Goal: Find specific page/section: Find specific page/section

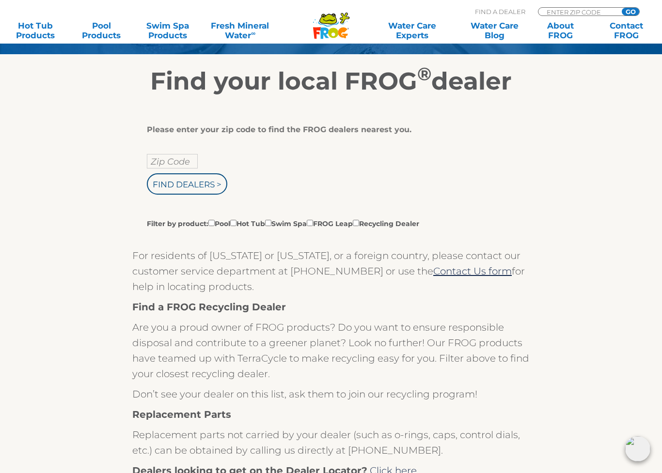
click at [169, 190] on input "Find Dealers >" at bounding box center [187, 183] width 80 height 21
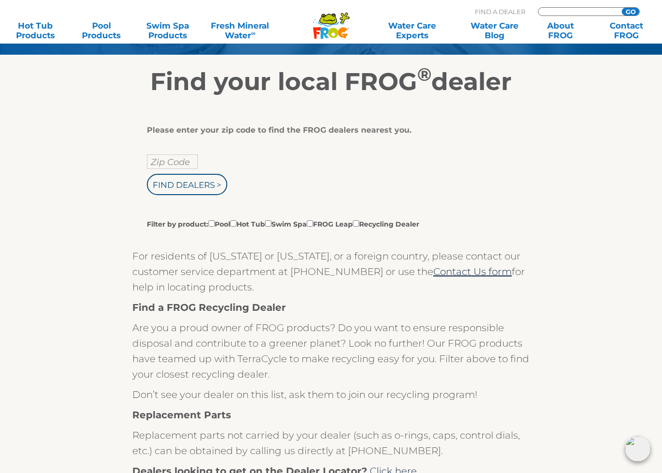
click at [273, 221] on label "Filter by product: Pool Hot Tub Swim Spa FROG Leap Recycling Dealer" at bounding box center [283, 223] width 272 height 11
click at [215, 221] on input "Filter by product: Pool Hot Tub Swim Spa FROG Leap Recycling Dealer" at bounding box center [211, 223] width 6 height 6
checkbox input "true"
type input "ENTER ZIP CODE"
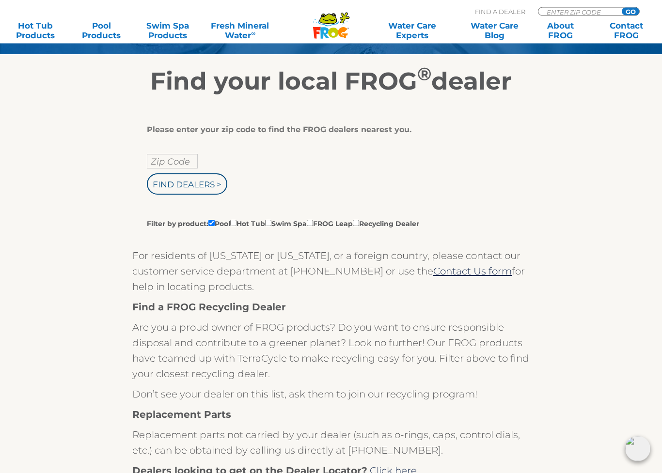
click at [271, 227] on input "Filter by product: Pool Hot Tub Swim Spa FROG Leap Recycling Dealer" at bounding box center [268, 223] width 6 height 6
checkbox input "true"
click at [215, 224] on input "Filter by product: Pool Hot Tub Swim Spa FROG Leap Recycling Dealer" at bounding box center [211, 223] width 6 height 6
click at [213, 222] on input "Filter by product: Pool Hot Tub Swim Spa FROG Leap Recycling Dealer" at bounding box center [211, 223] width 6 height 6
click at [214, 227] on input "Filter by product: Pool Hot Tub Swim Spa FROG Leap Recycling Dealer" at bounding box center [211, 223] width 6 height 6
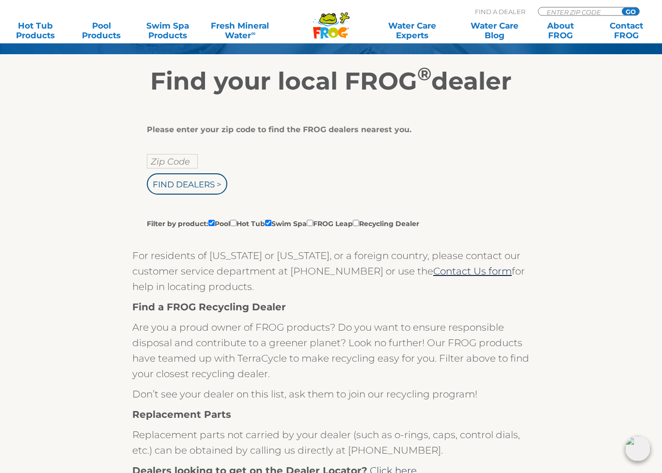
checkbox input "false"
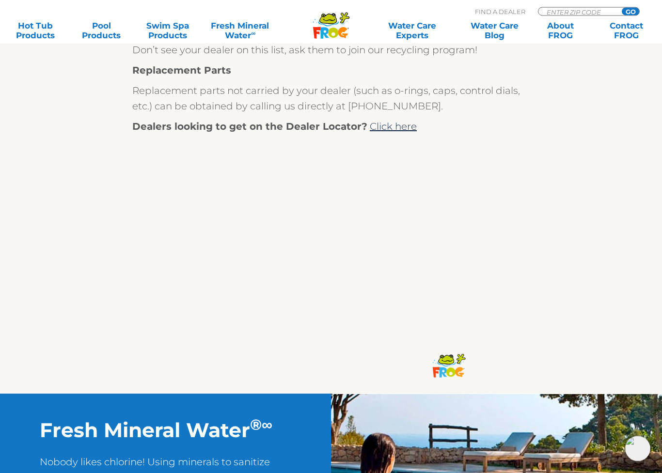
scroll to position [487, 0]
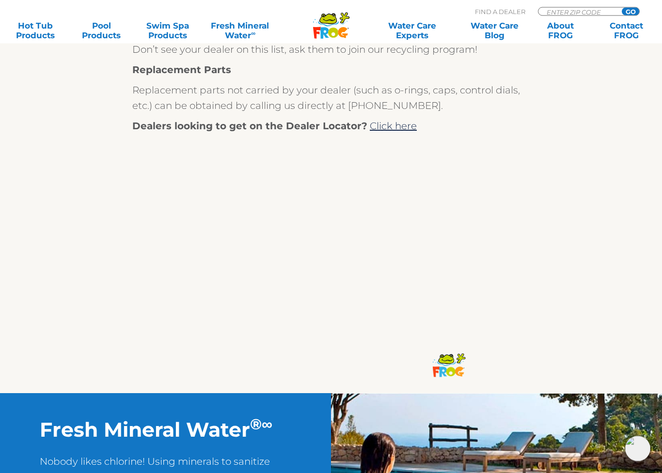
click at [405, 131] on link "Click here" at bounding box center [393, 127] width 47 height 12
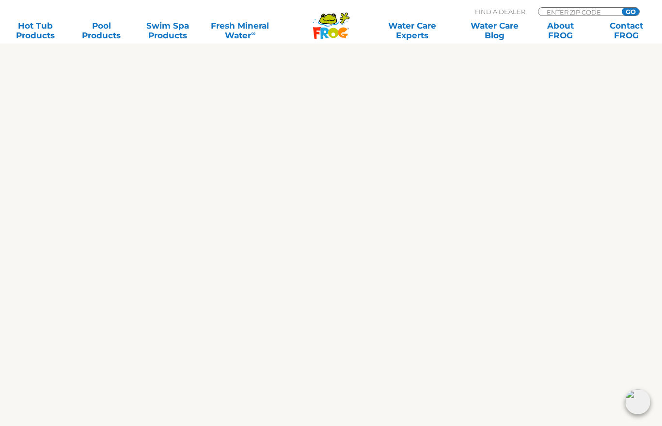
scroll to position [443, 0]
